Goal: Task Accomplishment & Management: Use online tool/utility

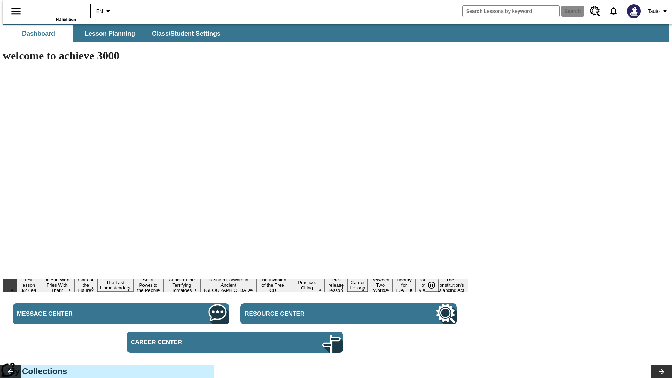
type input "-1"
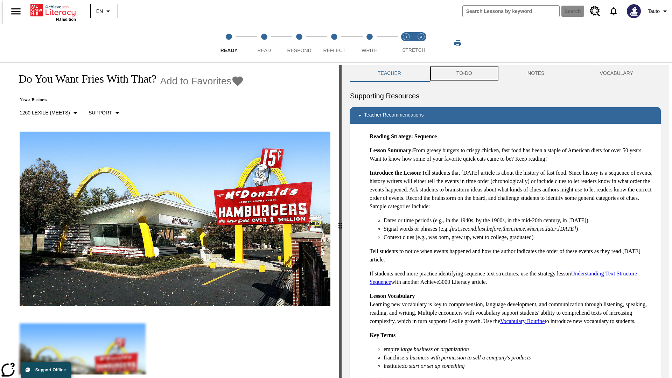
click at [464, 73] on button "TO-DO" at bounding box center [464, 73] width 71 height 17
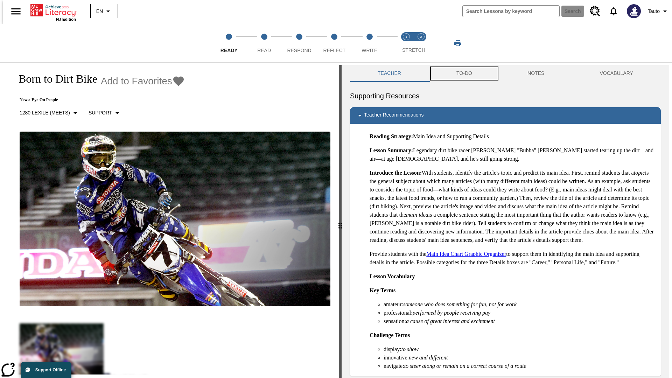
click at [464, 73] on button "TO-DO" at bounding box center [464, 73] width 71 height 17
